Goal: Transaction & Acquisition: Purchase product/service

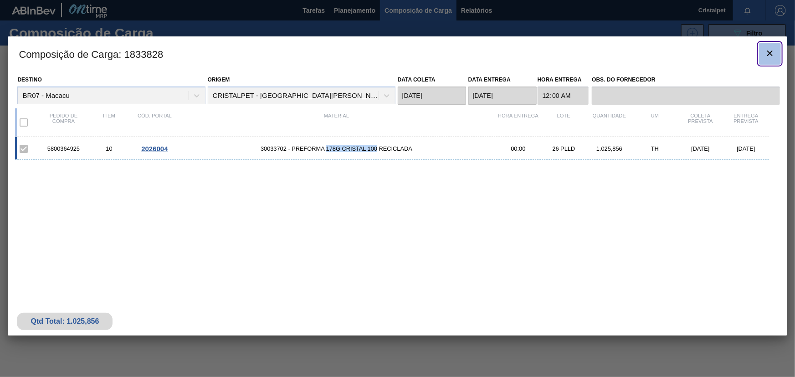
click at [773, 54] on icon "botão de ícone" at bounding box center [770, 53] width 11 height 11
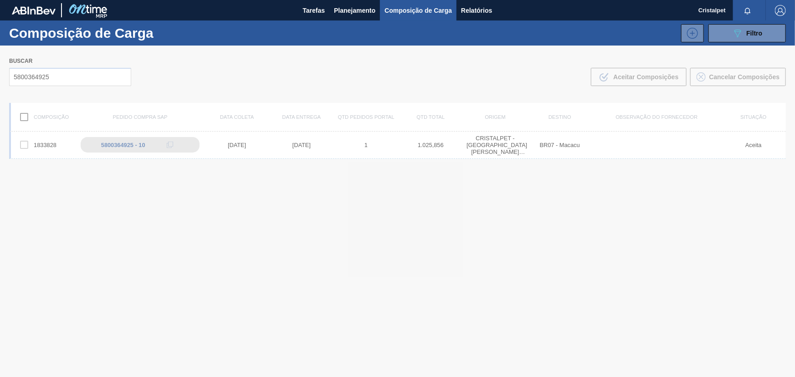
click at [51, 77] on div at bounding box center [397, 212] width 795 height 332
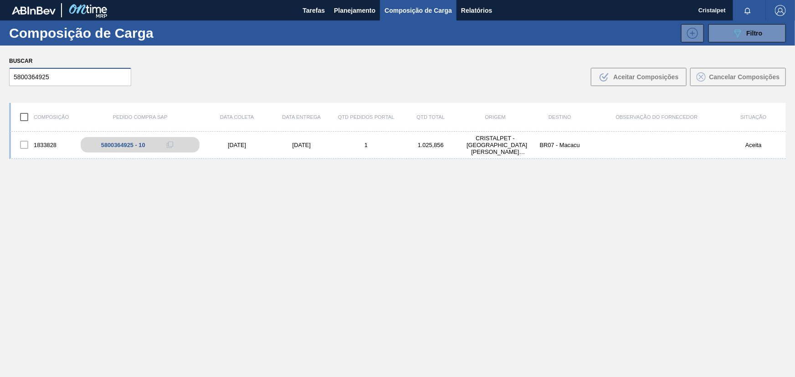
drag, startPoint x: 50, startPoint y: 77, endPoint x: 9, endPoint y: 77, distance: 40.6
click at [9, 77] on input "5800364925" at bounding box center [70, 77] width 122 height 18
paste input "567"
type input "5800365675"
click at [299, 145] on div "[DATE]" at bounding box center [301, 145] width 65 height 7
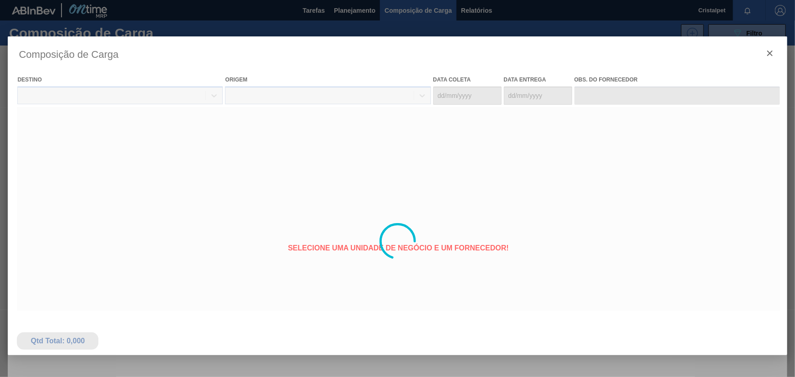
type coleta "[DATE]"
type entrega "[DATE]"
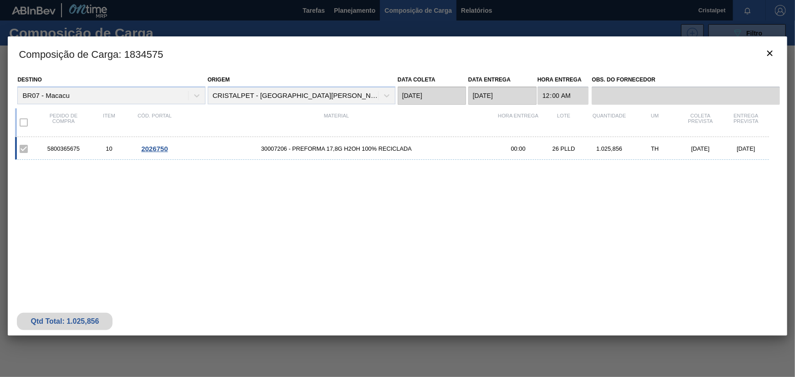
click at [337, 150] on span "30007206 - PREFORMA 17,8G H2OH 100% RECICLADA" at bounding box center [336, 148] width 318 height 7
click at [338, 150] on span "30007206 - PREFORMA 17,8G H2OH 100% RECICLADA" at bounding box center [336, 148] width 318 height 7
click at [338, 149] on span "30007206 - PREFORMA 17,8G H2OH 100% RECICLADA" at bounding box center [336, 148] width 318 height 7
drag, startPoint x: 78, startPoint y: 149, endPoint x: 46, endPoint y: 147, distance: 32.0
click at [46, 147] on div "5800365675" at bounding box center [64, 148] width 46 height 7
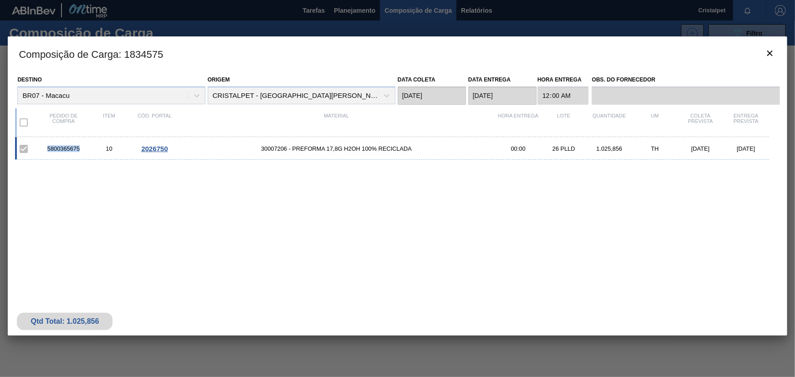
copy div "5800365675"
drag, startPoint x: 293, startPoint y: 149, endPoint x: 396, endPoint y: 151, distance: 102.6
click at [396, 151] on span "30007206 - PREFORMA 17,8G H2OH 100% RECICLADA" at bounding box center [336, 148] width 318 height 7
drag, startPoint x: 79, startPoint y: 149, endPoint x: 47, endPoint y: 149, distance: 31.4
click at [47, 149] on div "5800365675" at bounding box center [64, 148] width 46 height 7
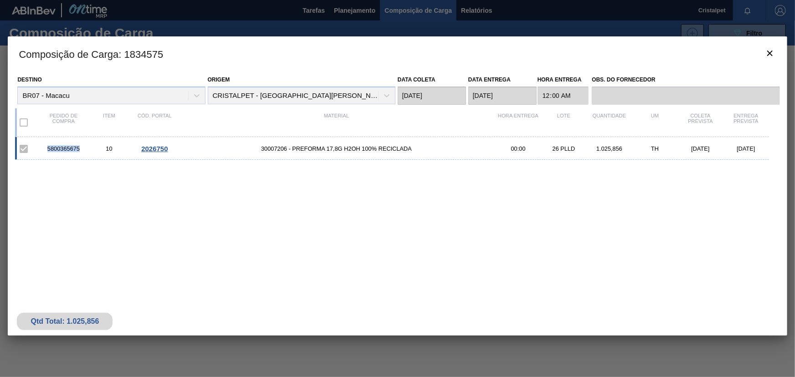
copy div "5800365675"
drag, startPoint x: 293, startPoint y: 149, endPoint x: 409, endPoint y: 218, distance: 135.5
click at [372, 149] on span "30007206 - PREFORMA 17,8G H2OH 100% RECICLADA" at bounding box center [336, 148] width 318 height 7
click at [770, 56] on icon "botão de ícone" at bounding box center [770, 53] width 11 height 11
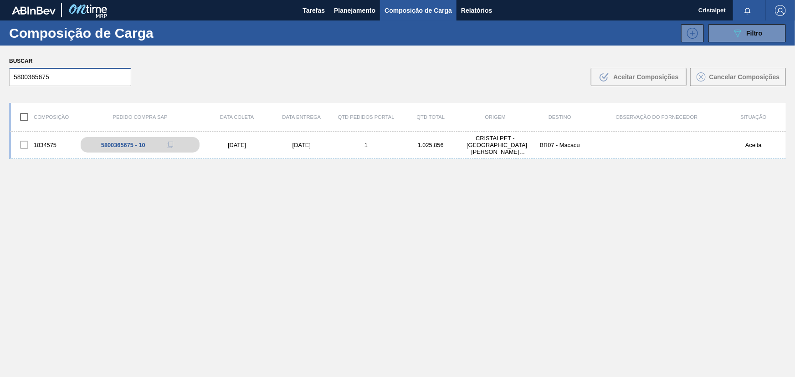
drag, startPoint x: 48, startPoint y: 77, endPoint x: 13, endPoint y: 75, distance: 34.7
click at [13, 75] on input "5800365675" at bounding box center [70, 77] width 122 height 18
click at [305, 144] on div "[DATE]" at bounding box center [301, 145] width 65 height 7
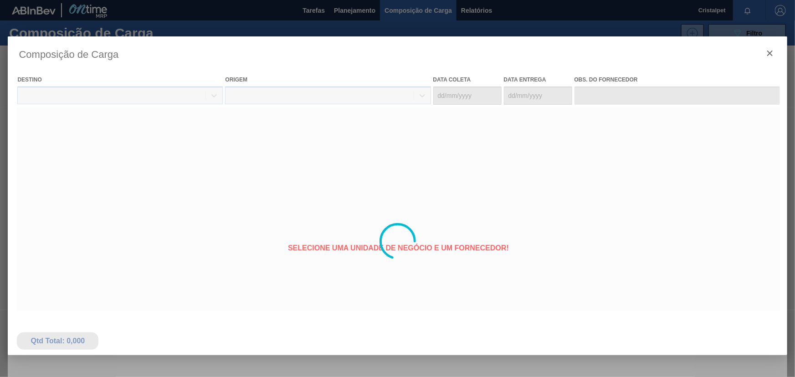
type coleta "[DATE]"
type entrega "[DATE]"
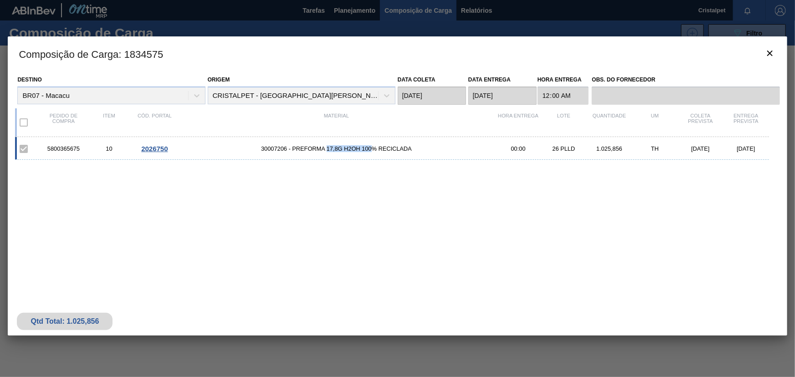
drag, startPoint x: 327, startPoint y: 149, endPoint x: 373, endPoint y: 149, distance: 46.0
click at [373, 149] on span "30007206 - PREFORMA 17,8G H2OH 100% RECICLADA" at bounding box center [336, 148] width 318 height 7
click at [772, 54] on icon "botão de ícone" at bounding box center [770, 53] width 11 height 11
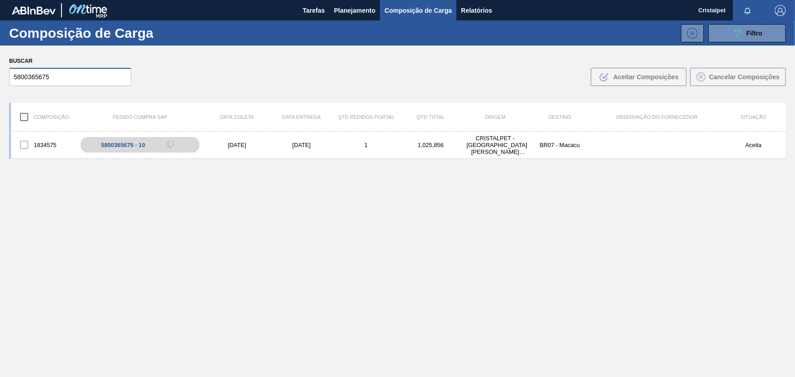
drag, startPoint x: 50, startPoint y: 75, endPoint x: 10, endPoint y: 77, distance: 40.6
click at [10, 77] on input "5800365675" at bounding box center [70, 77] width 122 height 18
click at [296, 141] on div "1834575 5800365675 - 10 [DATE] [DATE] 1 1.025,856 CRISTALPET - [GEOGRAPHIC_DATA…" at bounding box center [397, 145] width 777 height 27
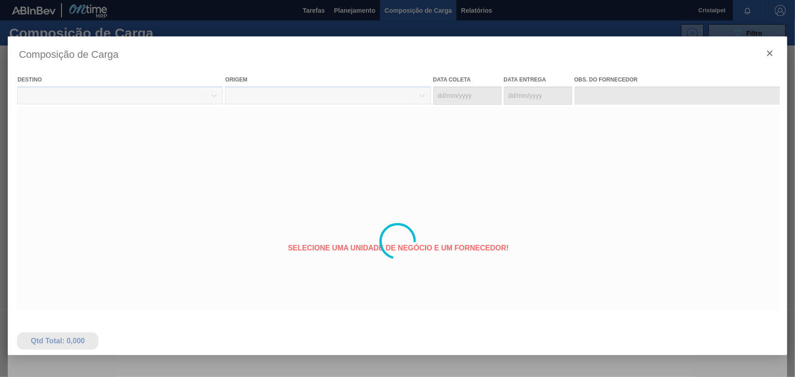
type coleta "[DATE]"
type entrega "[DATE]"
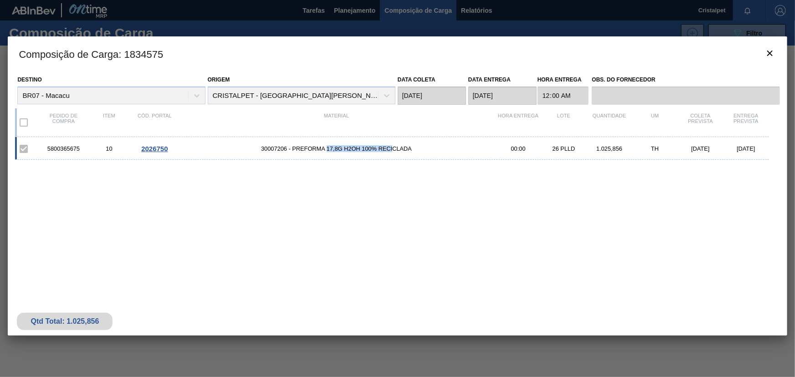
drag, startPoint x: 328, startPoint y: 148, endPoint x: 394, endPoint y: 146, distance: 66.1
click at [394, 146] on span "30007206 - PREFORMA 17,8G H2OH 100% RECICLADA" at bounding box center [336, 148] width 318 height 7
